Goal: Task Accomplishment & Management: Manage account settings

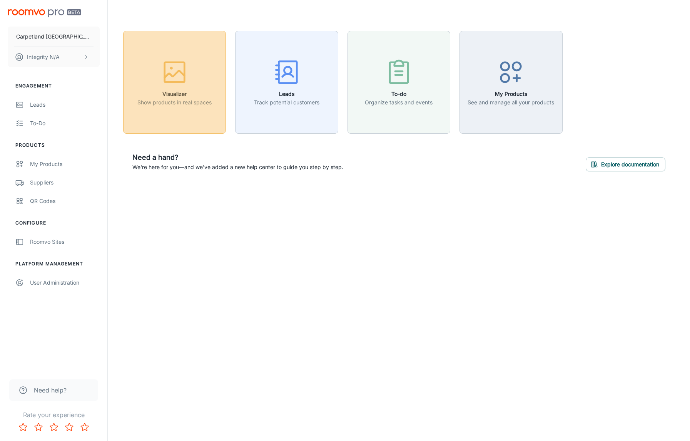
click at [174, 88] on div "button" at bounding box center [174, 74] width 74 height 32
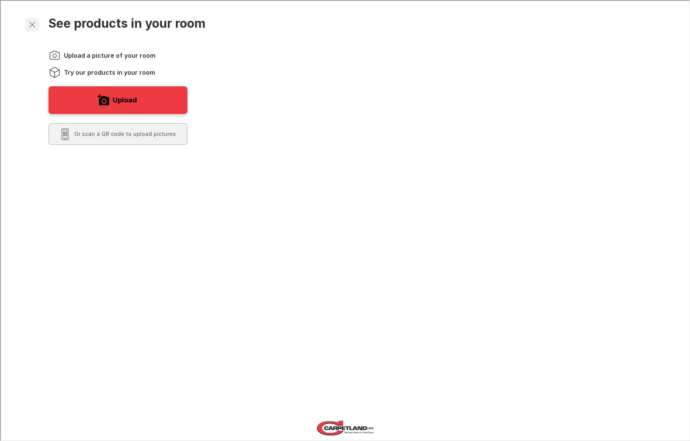
click at [31, 26] on icon "Exit visualizer" at bounding box center [31, 23] width 9 height 9
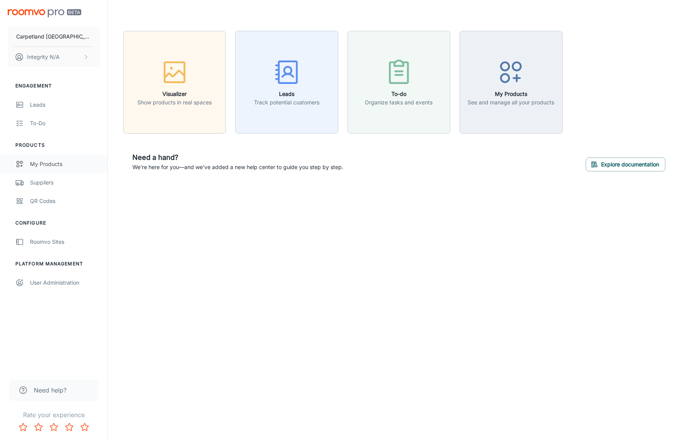
click at [40, 162] on div "My Products" at bounding box center [65, 164] width 70 height 8
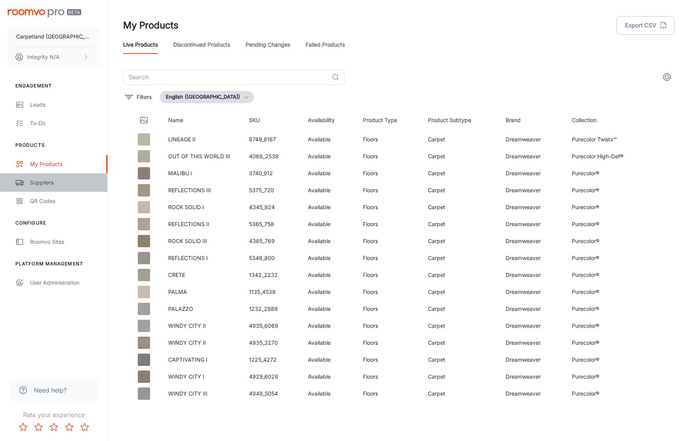
click at [41, 187] on link "Suppliers" at bounding box center [53, 182] width 107 height 18
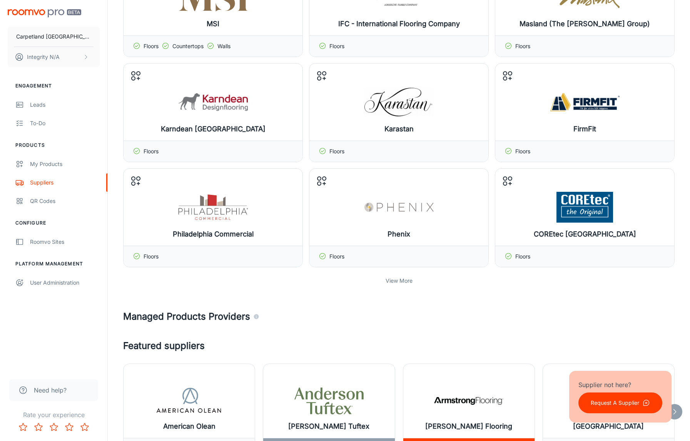
scroll to position [120, 0]
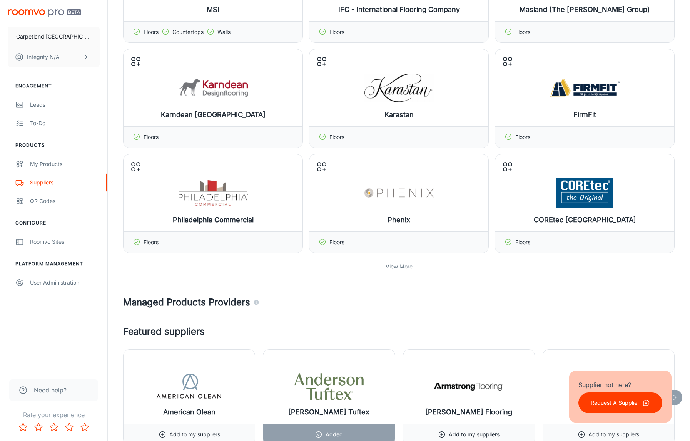
click at [394, 264] on p "View More" at bounding box center [398, 266] width 27 height 8
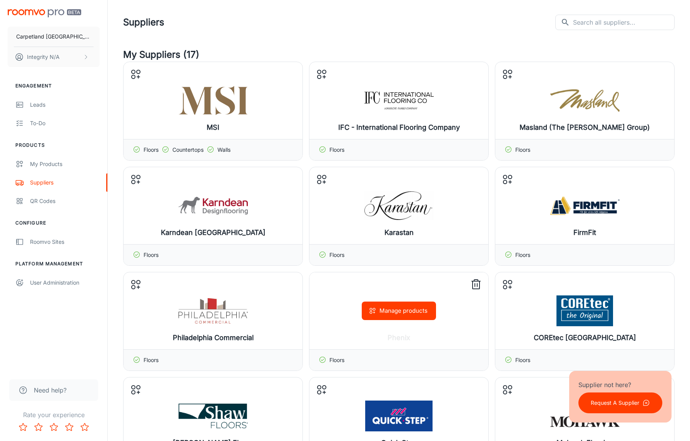
scroll to position [0, 0]
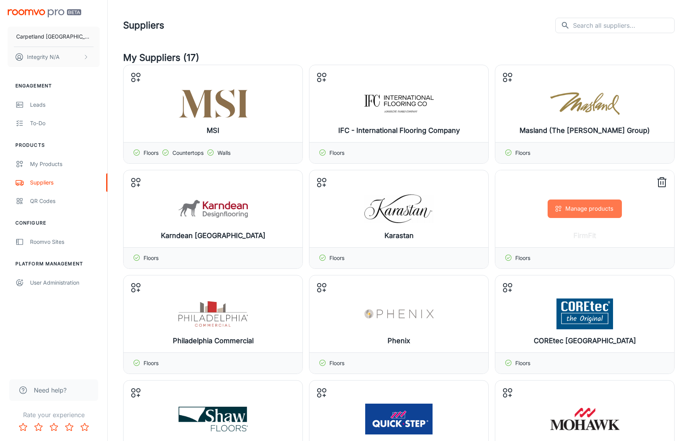
click at [564, 213] on button "Manage products" at bounding box center [584, 208] width 74 height 18
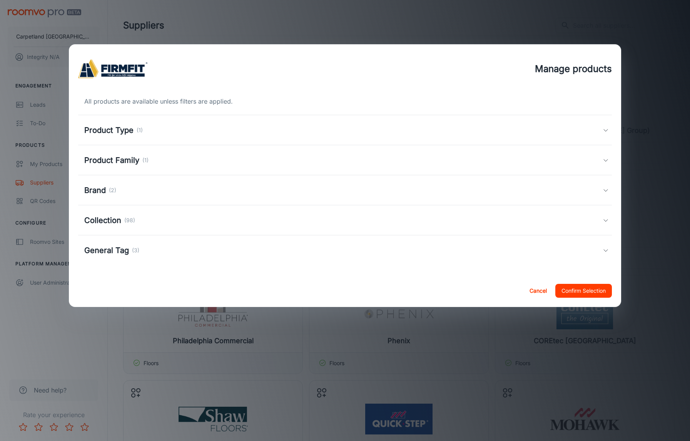
click at [112, 129] on h5 "Product Type" at bounding box center [108, 130] width 49 height 12
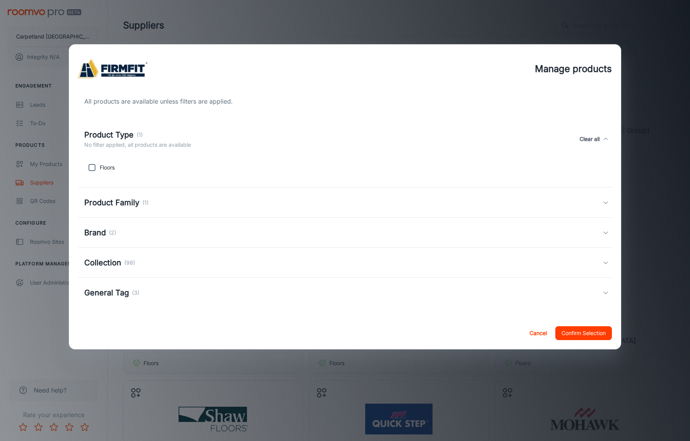
click at [121, 202] on h5 "Product Family" at bounding box center [111, 203] width 55 height 12
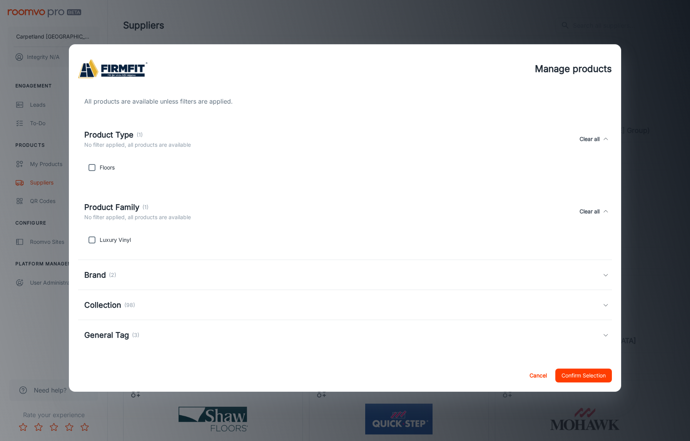
click at [95, 274] on h5 "Brand" at bounding box center [95, 275] width 22 height 12
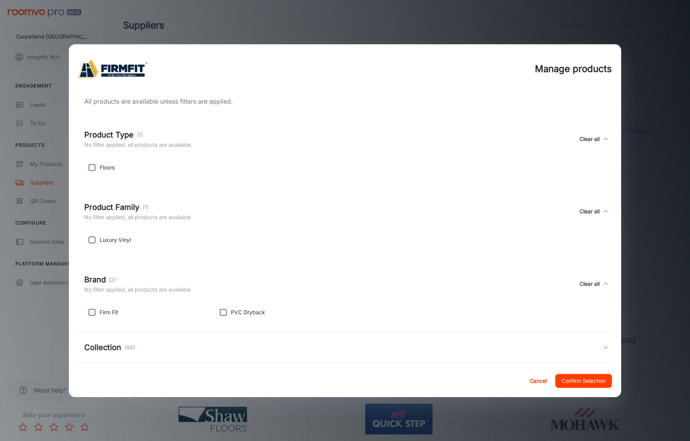
scroll to position [37, 0]
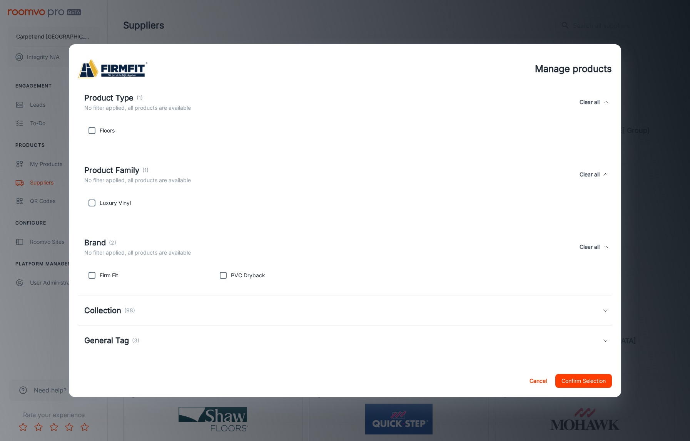
click at [110, 309] on h5 "Collection" at bounding box center [102, 310] width 37 height 12
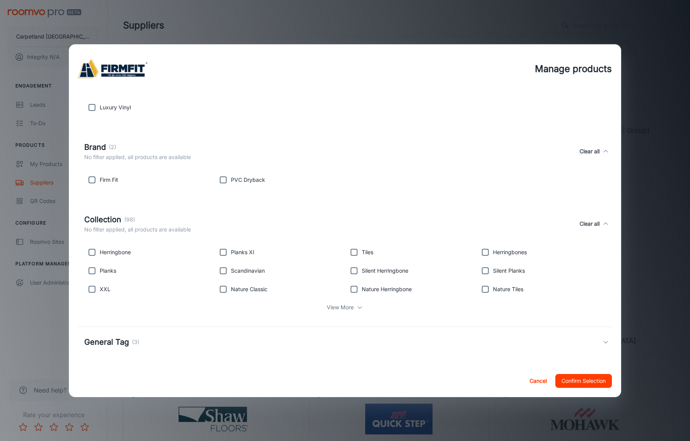
scroll to position [134, 0]
click at [352, 304] on p "View More" at bounding box center [340, 305] width 27 height 8
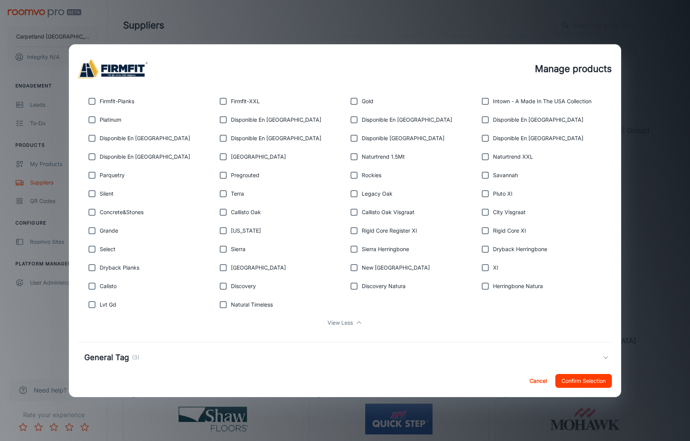
scroll to position [526, 0]
click at [534, 383] on button "Cancel" at bounding box center [538, 381] width 25 height 14
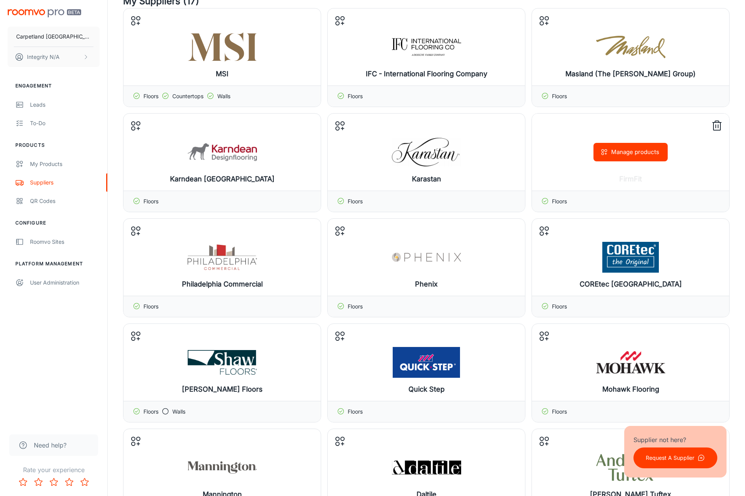
scroll to position [0, 0]
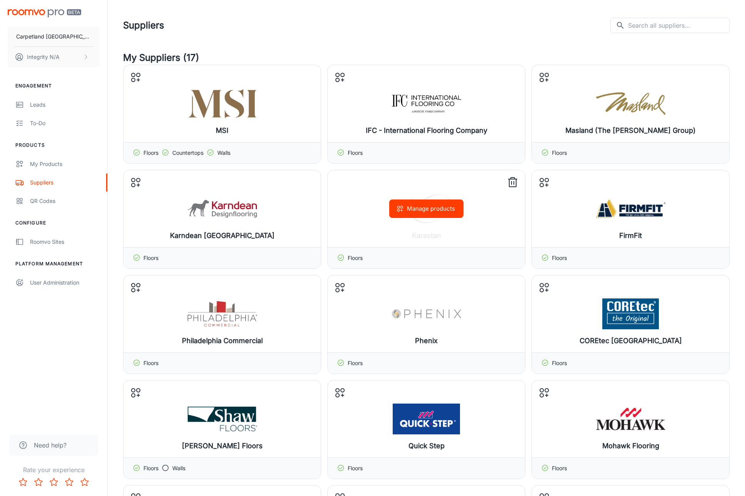
click at [425, 205] on button "Manage products" at bounding box center [426, 208] width 74 height 18
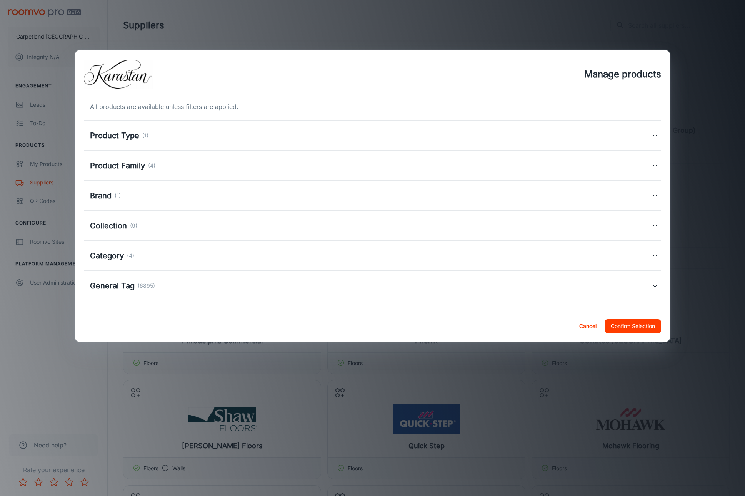
click at [111, 140] on h5 "Product Type" at bounding box center [114, 136] width 49 height 12
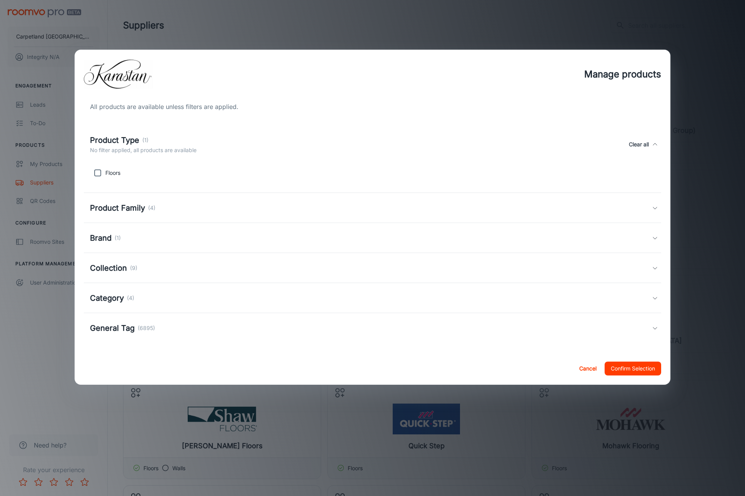
click at [122, 212] on h5 "Product Family" at bounding box center [117, 208] width 55 height 12
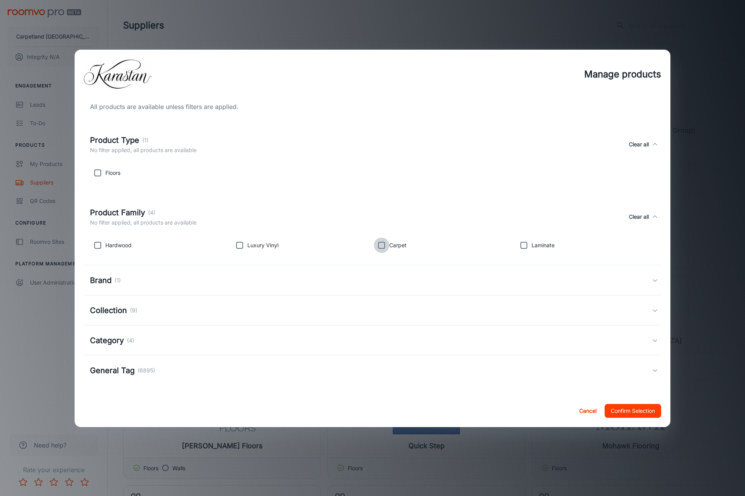
click at [382, 244] on input "checkbox" at bounding box center [381, 244] width 15 height 15
checkbox input "true"
click at [625, 410] on button "Confirm Selection" at bounding box center [633, 411] width 57 height 14
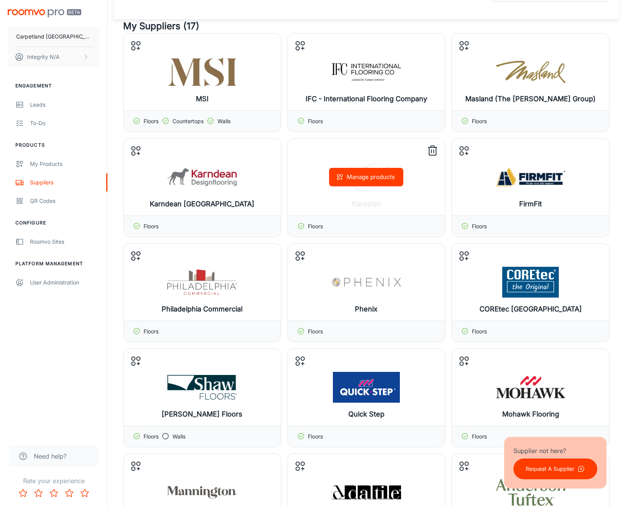
scroll to position [30, 0]
